Goal: Navigation & Orientation: Find specific page/section

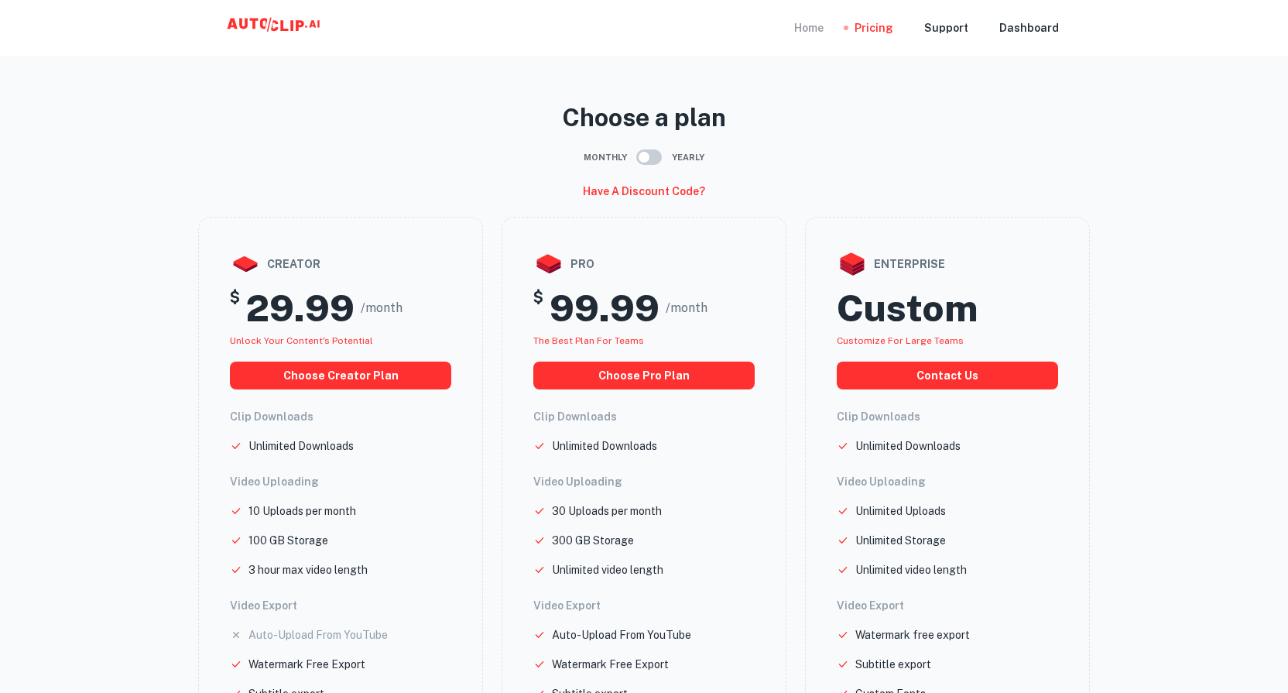
click at [821, 29] on div "Home" at bounding box center [808, 28] width 29 height 56
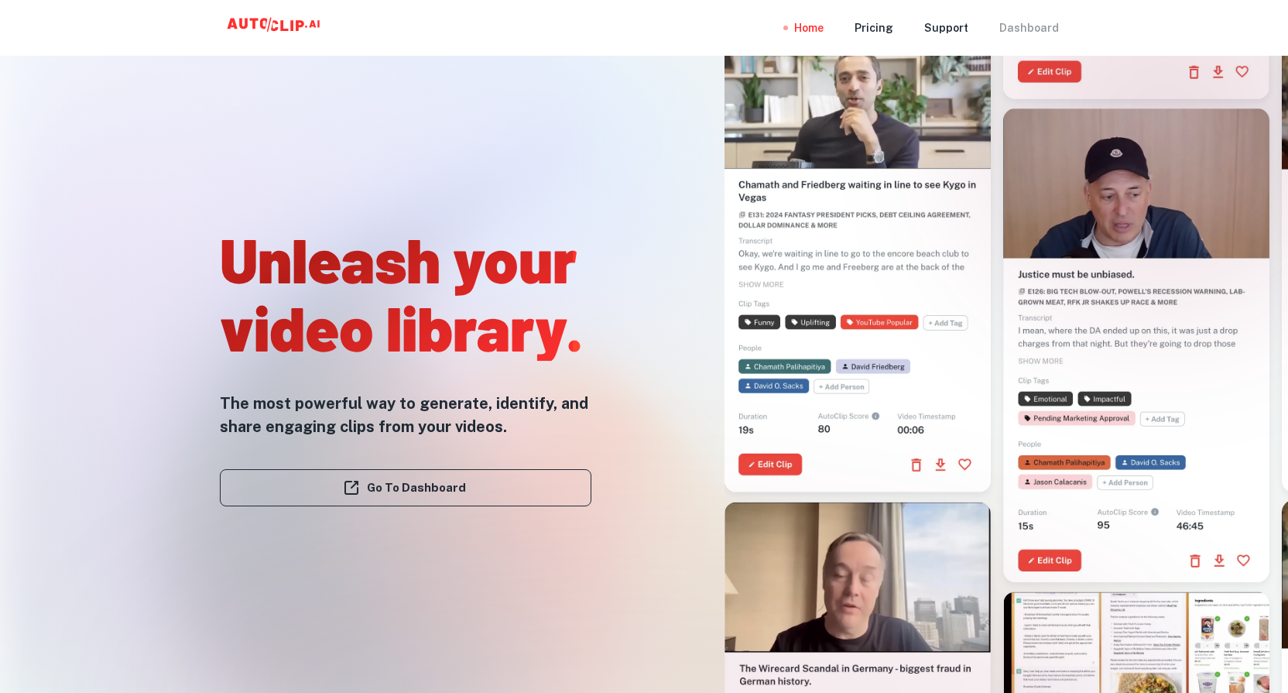
click at [1020, 27] on div "Dashboard" at bounding box center [1029, 28] width 60 height 56
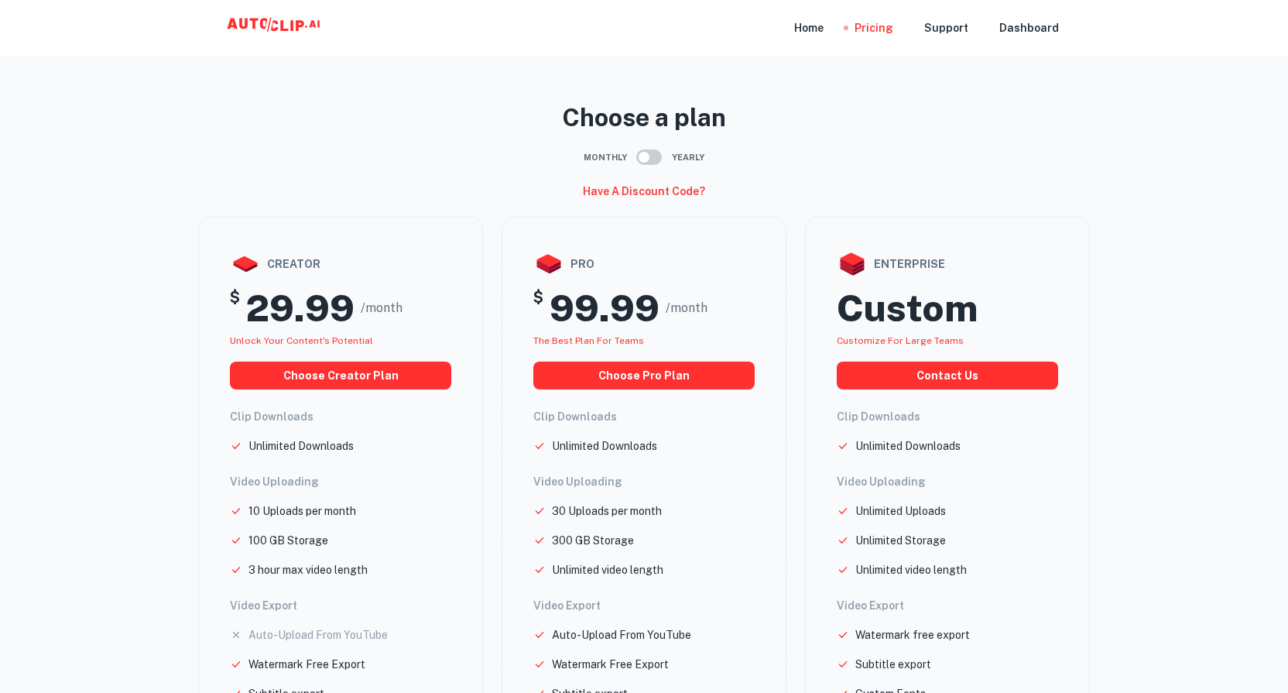
click at [234, 27] on icon at bounding box center [275, 27] width 155 height 31
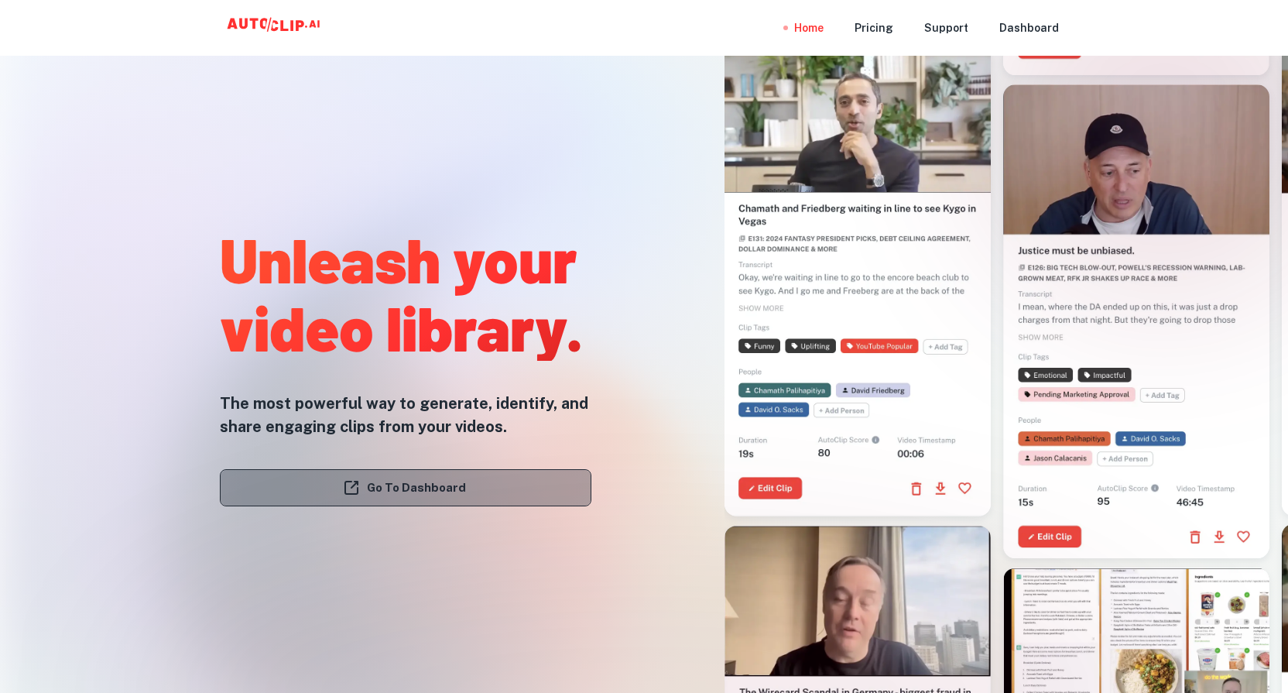
click at [417, 484] on link "Go To Dashboard" at bounding box center [405, 487] width 371 height 37
